Goal: Task Accomplishment & Management: Manage account settings

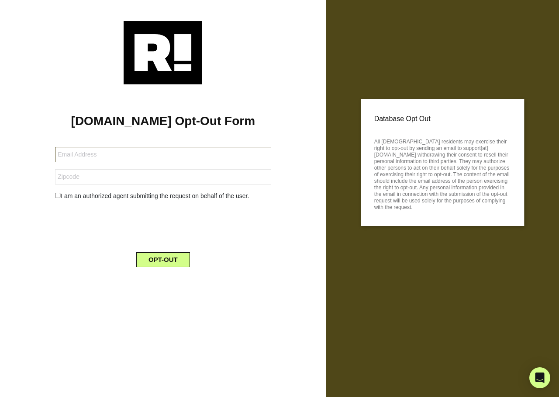
type input "[EMAIL_ADDRESS][DOMAIN_NAME]"
type input "925611"
type input "[EMAIL_ADDRESS][DOMAIN_NAME]"
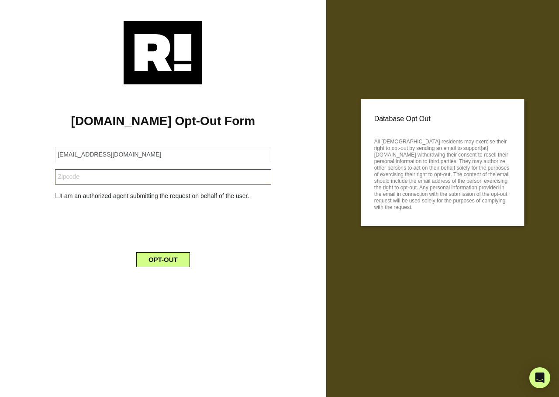
type input "925611"
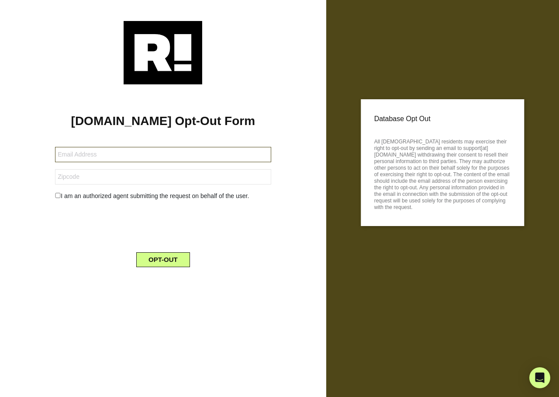
type input "[EMAIL_ADDRESS][DOMAIN_NAME]"
type input "925611"
type input "[EMAIL_ADDRESS][DOMAIN_NAME]"
type input "925611"
type input "[EMAIL_ADDRESS][DOMAIN_NAME]"
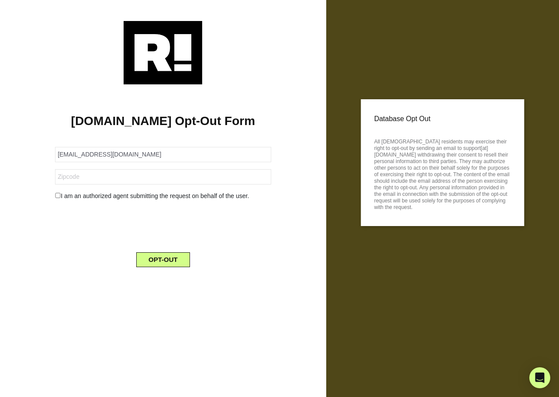
type input "925611"
type input "[EMAIL_ADDRESS][DOMAIN_NAME]"
type input "925611"
type input "[EMAIL_ADDRESS][DOMAIN_NAME]"
type input "925611"
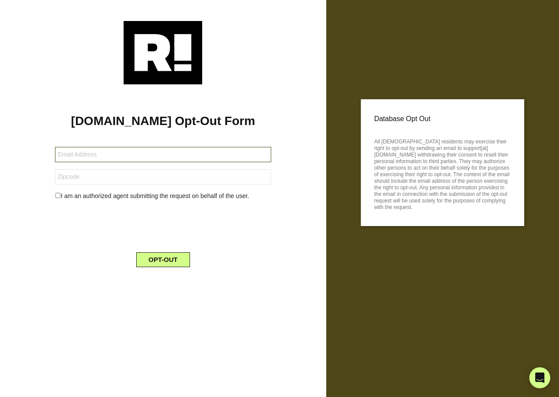
type input "[EMAIL_ADDRESS][DOMAIN_NAME]"
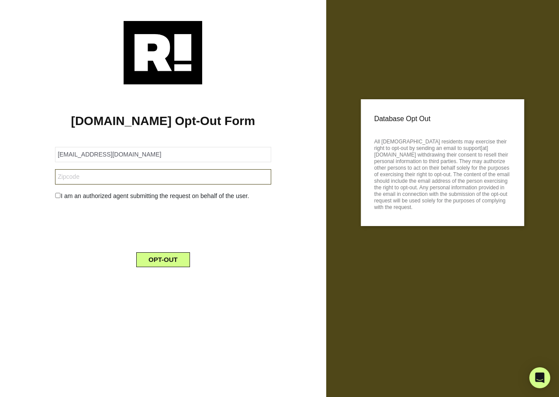
type input "925611"
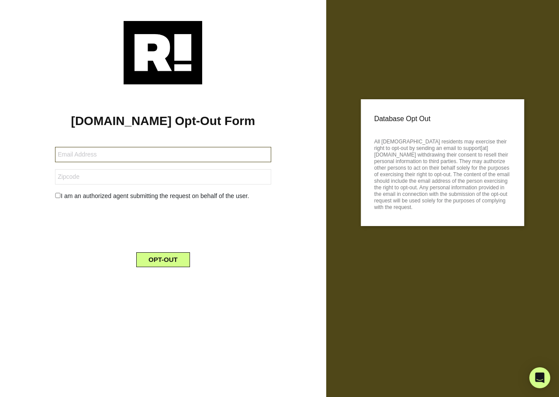
type input "[EMAIL_ADDRESS][DOMAIN_NAME]"
type input "925611"
type input "[EMAIL_ADDRESS][DOMAIN_NAME]"
type input "925611"
type input "[EMAIL_ADDRESS][DOMAIN_NAME]"
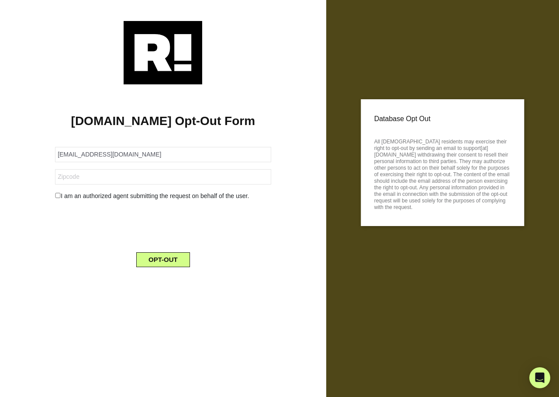
type input "925611"
